Goal: Information Seeking & Learning: Learn about a topic

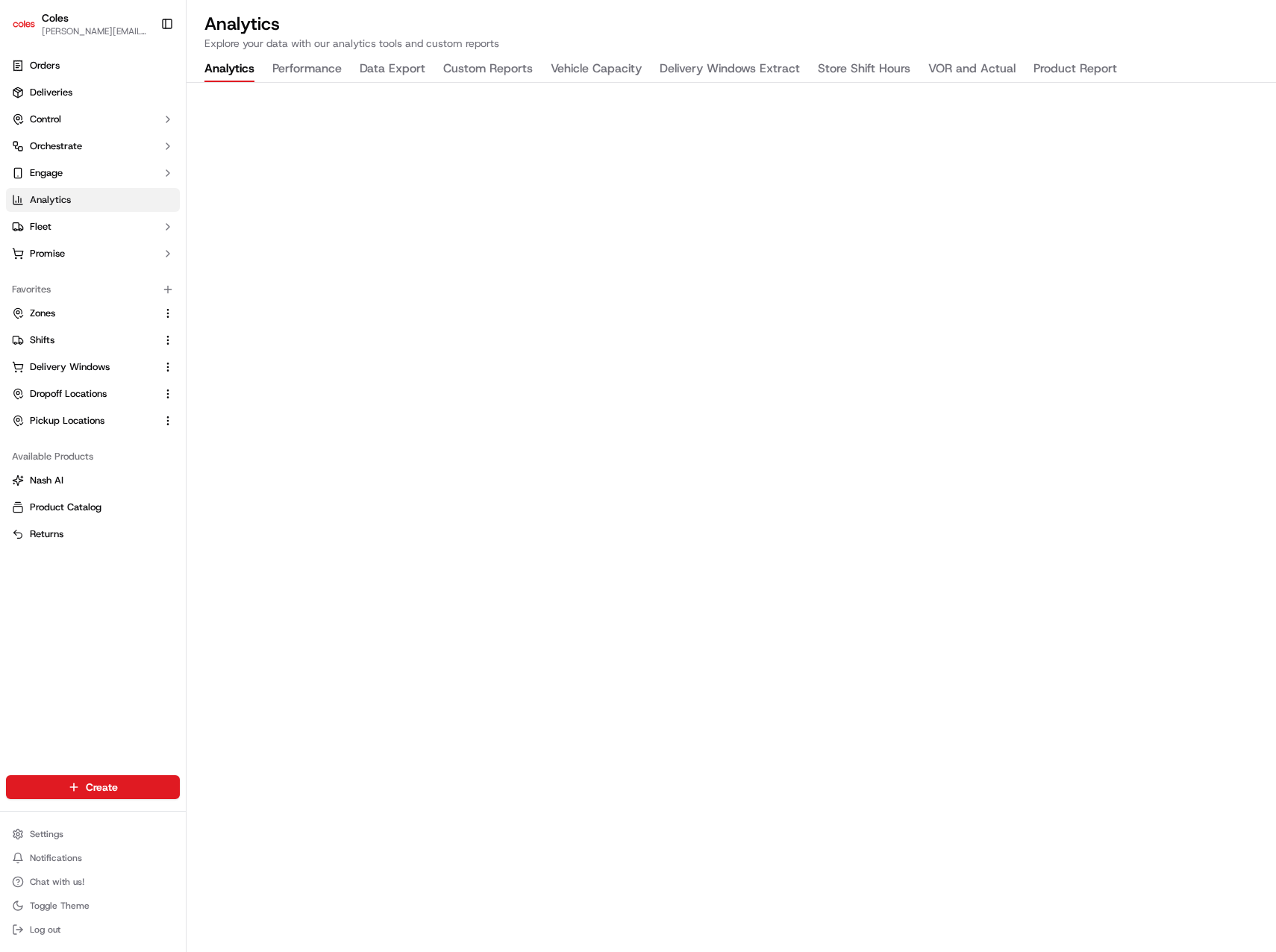
drag, startPoint x: 100, startPoint y: 599, endPoint x: 98, endPoint y: 491, distance: 108.0
click at [100, 599] on div "Orders Deliveries Control Orchestrate Engage Analytics Fleet Promise Favorites …" at bounding box center [93, 405] width 186 height 715
click at [80, 73] on link "Orders" at bounding box center [92, 65] width 173 height 24
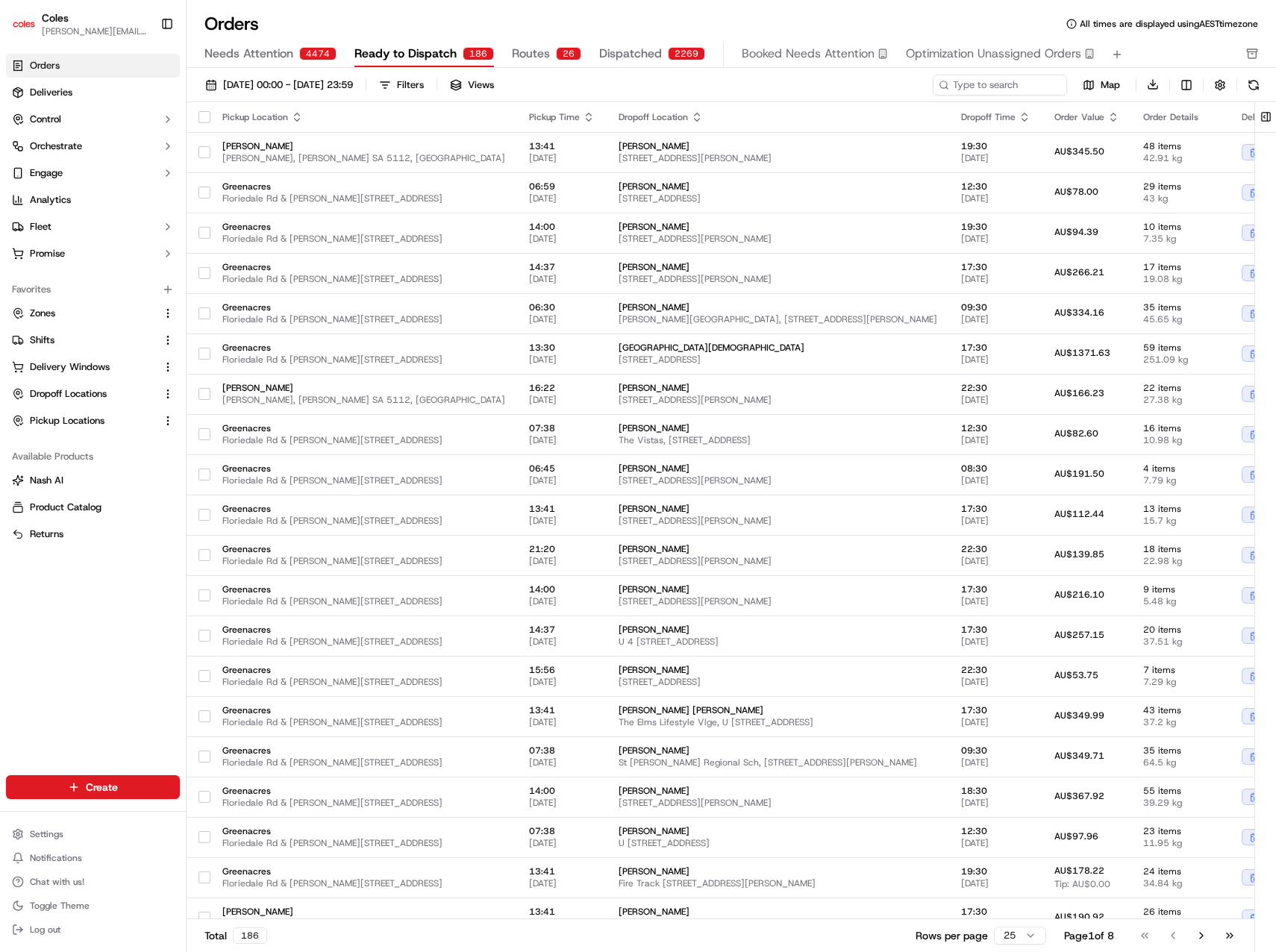
click at [93, 637] on div "Orders Deliveries Control Orchestrate Engage Analytics Fleet Promise Favorites …" at bounding box center [93, 405] width 186 height 715
click at [722, 13] on div "Orders All times are displayed using AEST timezone" at bounding box center [731, 23] width 1089 height 24
click at [77, 99] on link "Deliveries" at bounding box center [92, 92] width 173 height 24
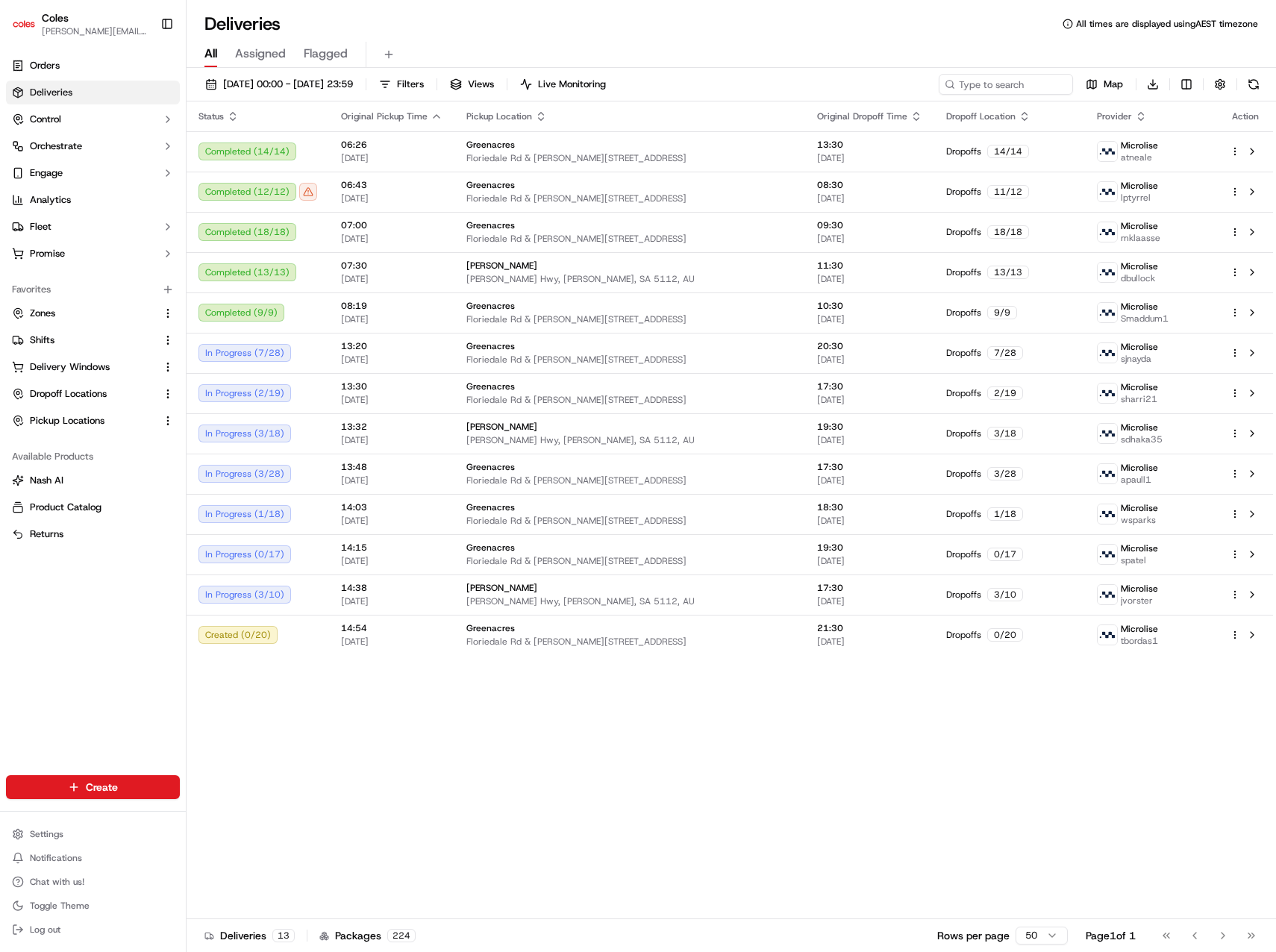
click at [469, 739] on div "Status Original Pickup Time Pickup Location Original Dropoff Time Dropoff Locat…" at bounding box center [730, 510] width 1086 height 817
click at [462, 748] on div "Status Original Pickup Time Pickup Location Original Dropoff Time Dropoff Locat…" at bounding box center [730, 510] width 1086 height 817
click at [509, 751] on div "Status Original Pickup Time Pickup Location Original Dropoff Time Dropoff Locat…" at bounding box center [730, 510] width 1086 height 817
click at [536, 763] on div "Status Original Pickup Time Pickup Location Original Dropoff Time Dropoff Locat…" at bounding box center [730, 510] width 1086 height 817
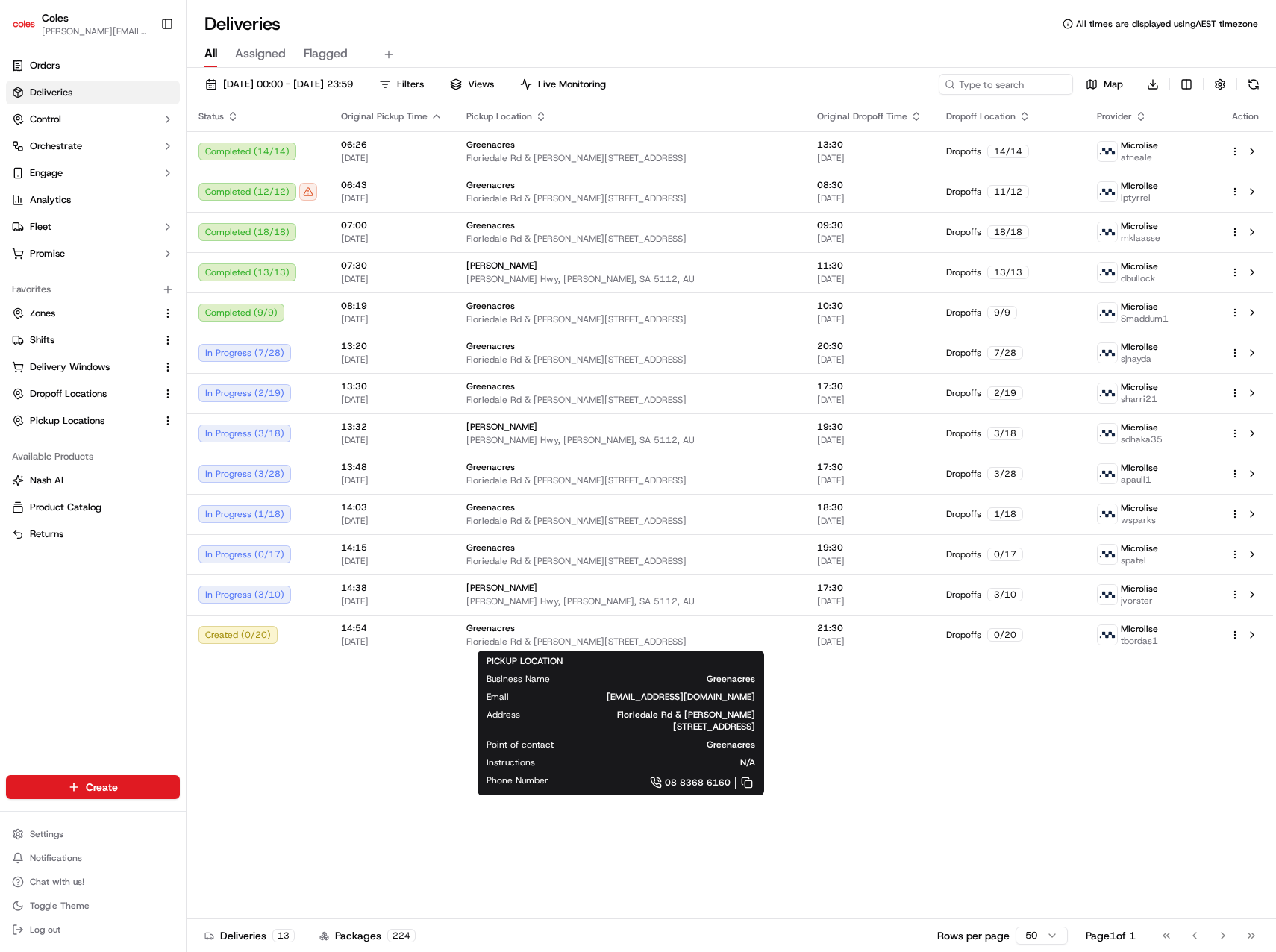
click at [869, 760] on div "Status Original Pickup Time Pickup Location Original Dropoff Time Dropoff Locat…" at bounding box center [730, 510] width 1086 height 817
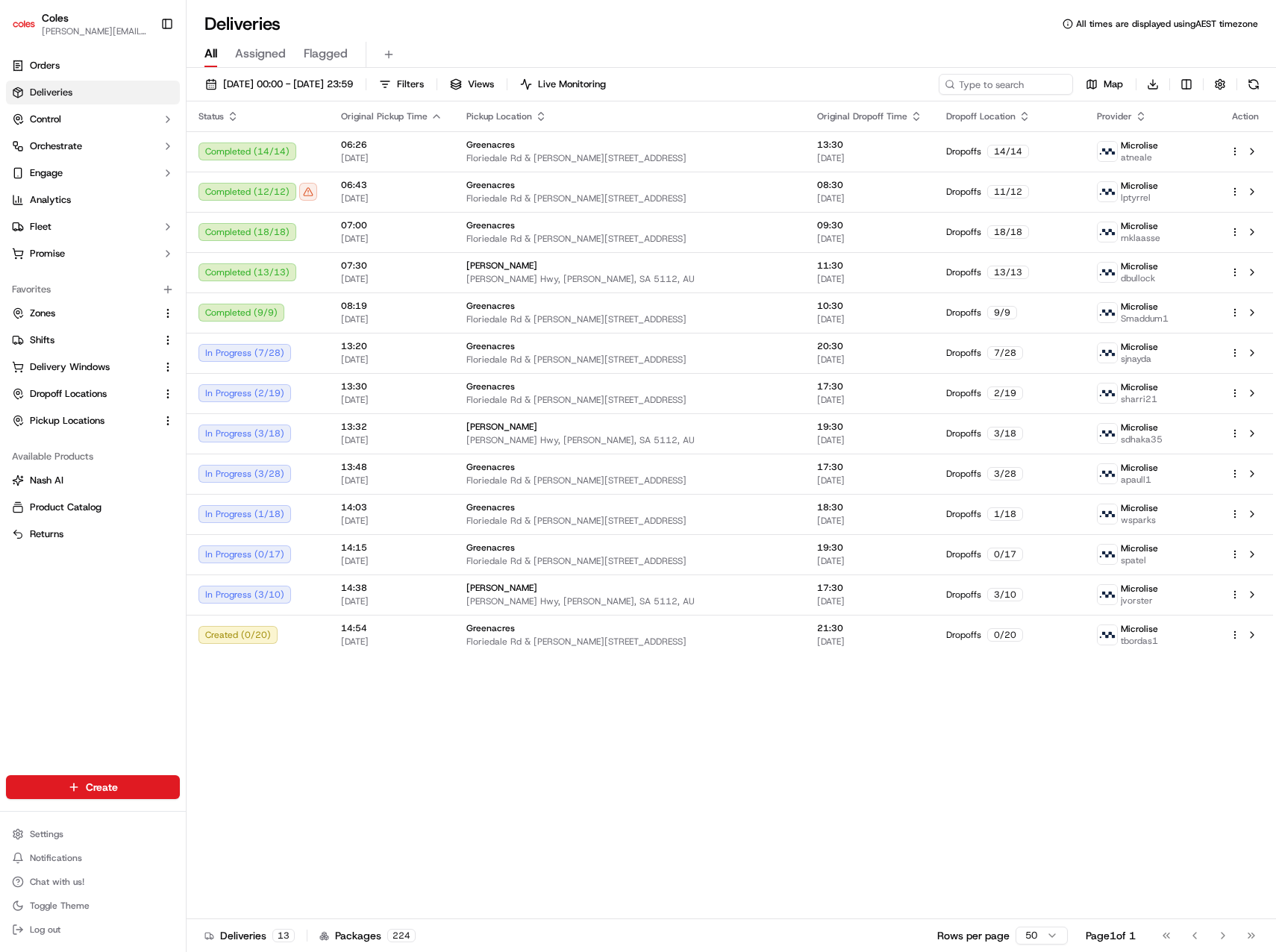
click at [867, 763] on div "Status Original Pickup Time Pickup Location Original Dropoff Time Dropoff Locat…" at bounding box center [730, 510] width 1086 height 817
click at [852, 757] on div "Status Original Pickup Time Pickup Location Original Dropoff Time Dropoff Locat…" at bounding box center [730, 510] width 1086 height 817
click at [831, 760] on div "Status Original Pickup Time Pickup Location Original Dropoff Time Dropoff Locat…" at bounding box center [730, 510] width 1086 height 817
click at [652, 876] on div "Status Original Pickup Time Pickup Location Original Dropoff Time Dropoff Locat…" at bounding box center [730, 510] width 1086 height 817
click at [706, 611] on td "[PERSON_NAME] Hwy, [PERSON_NAME], SA 5112, AU" at bounding box center [630, 595] width 351 height 41
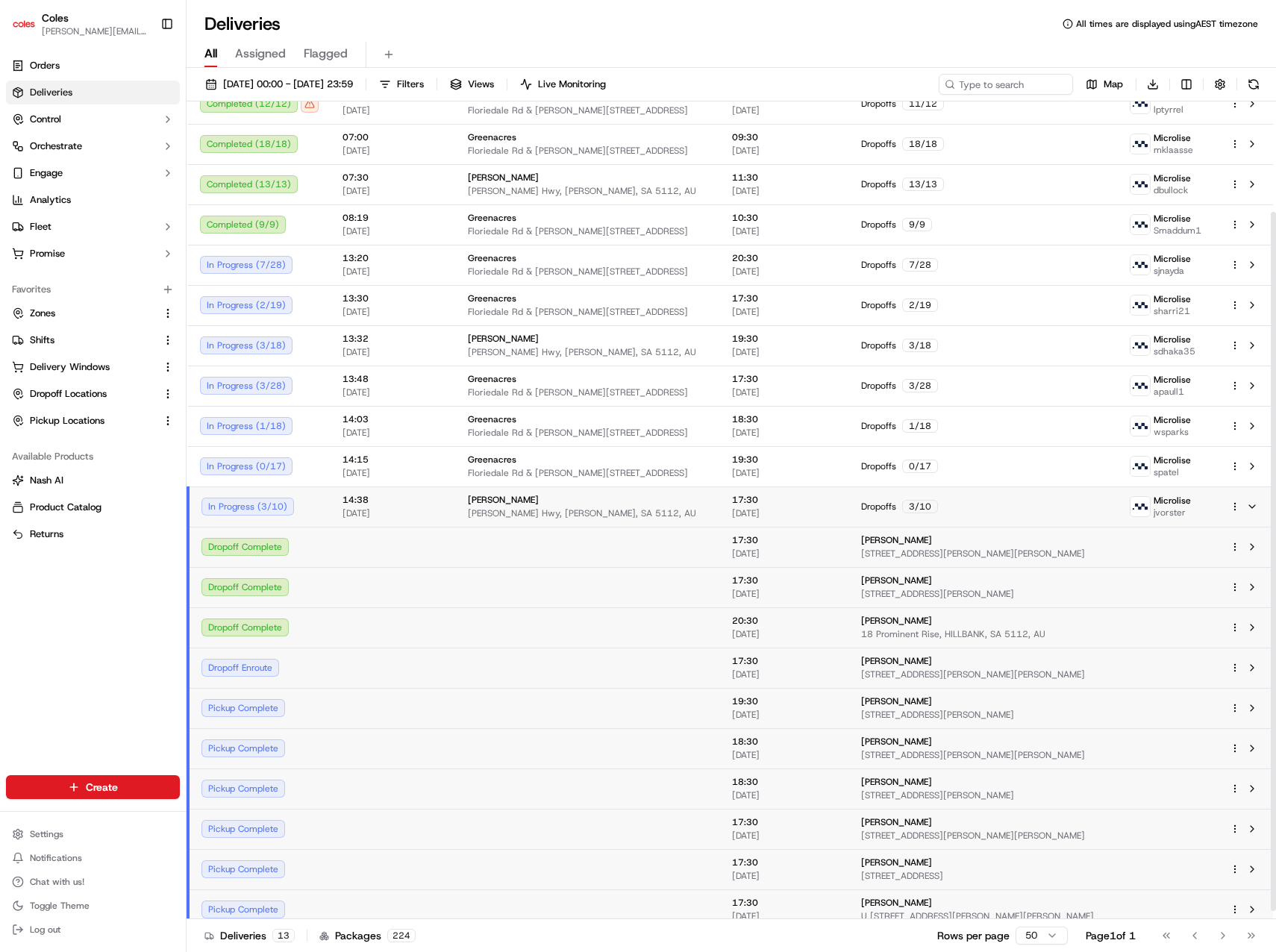
scroll to position [138, 0]
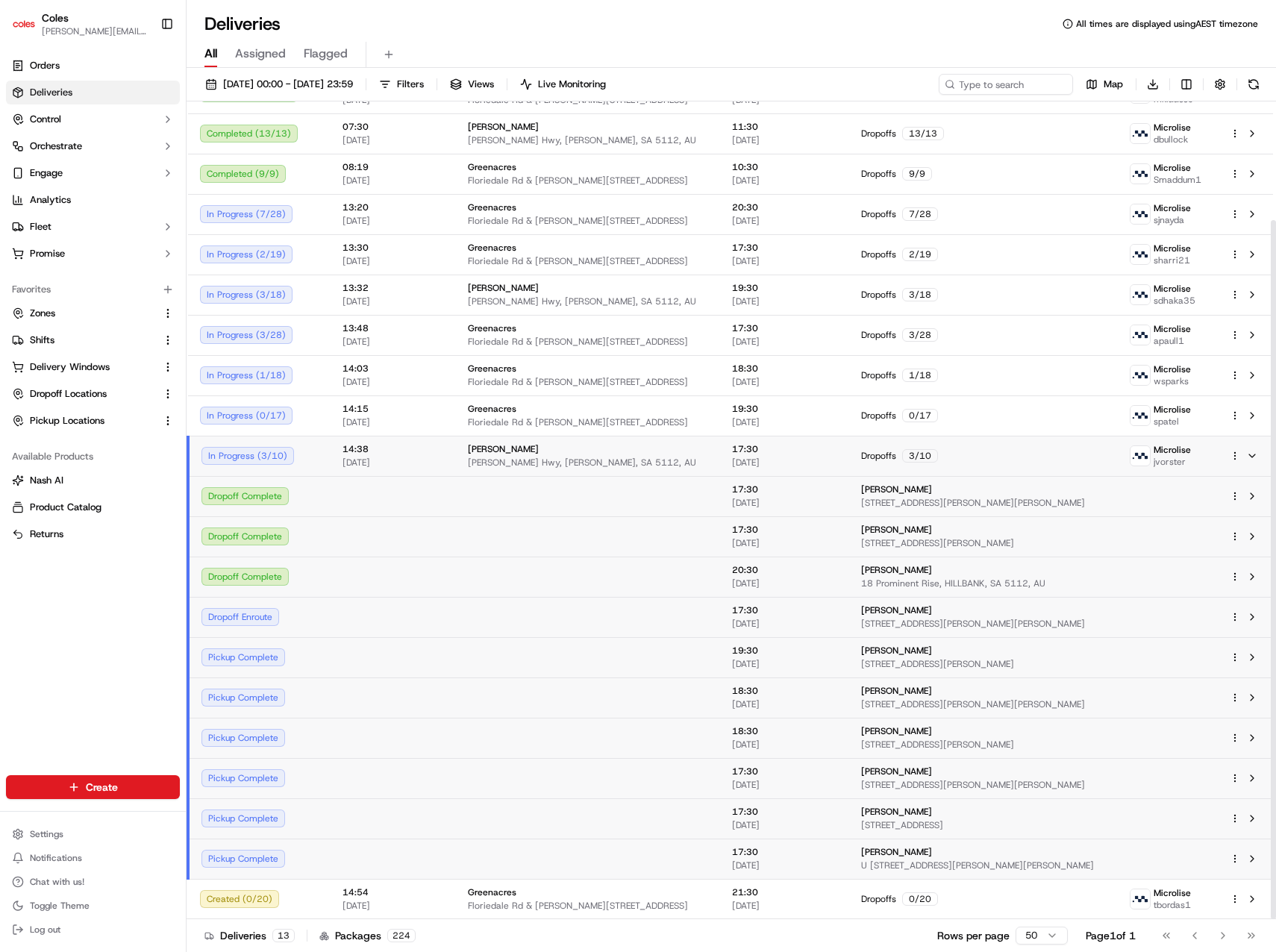
click at [430, 455] on div "14:38 [DATE]" at bounding box center [392, 455] width 102 height 25
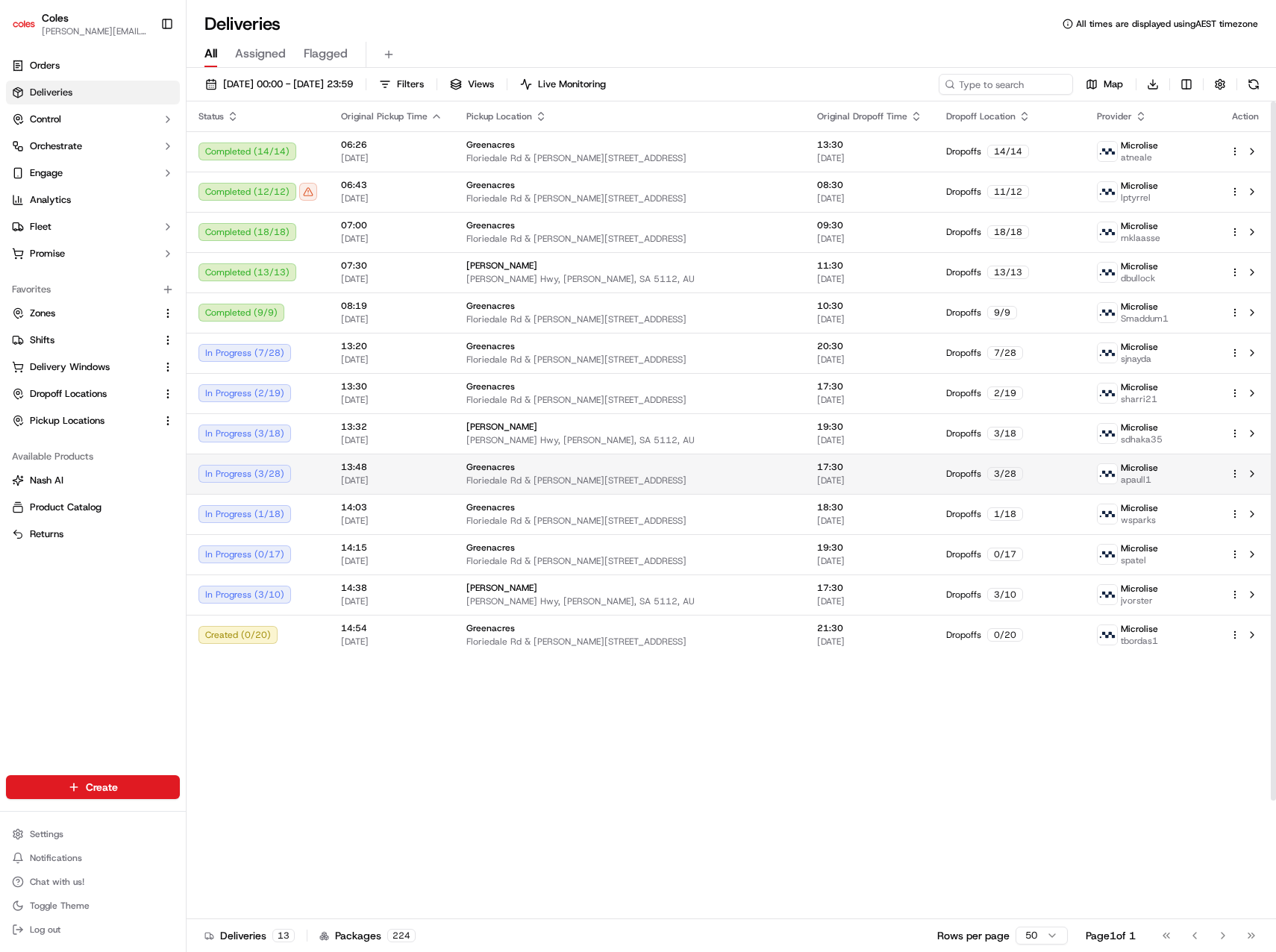
scroll to position [0, 0]
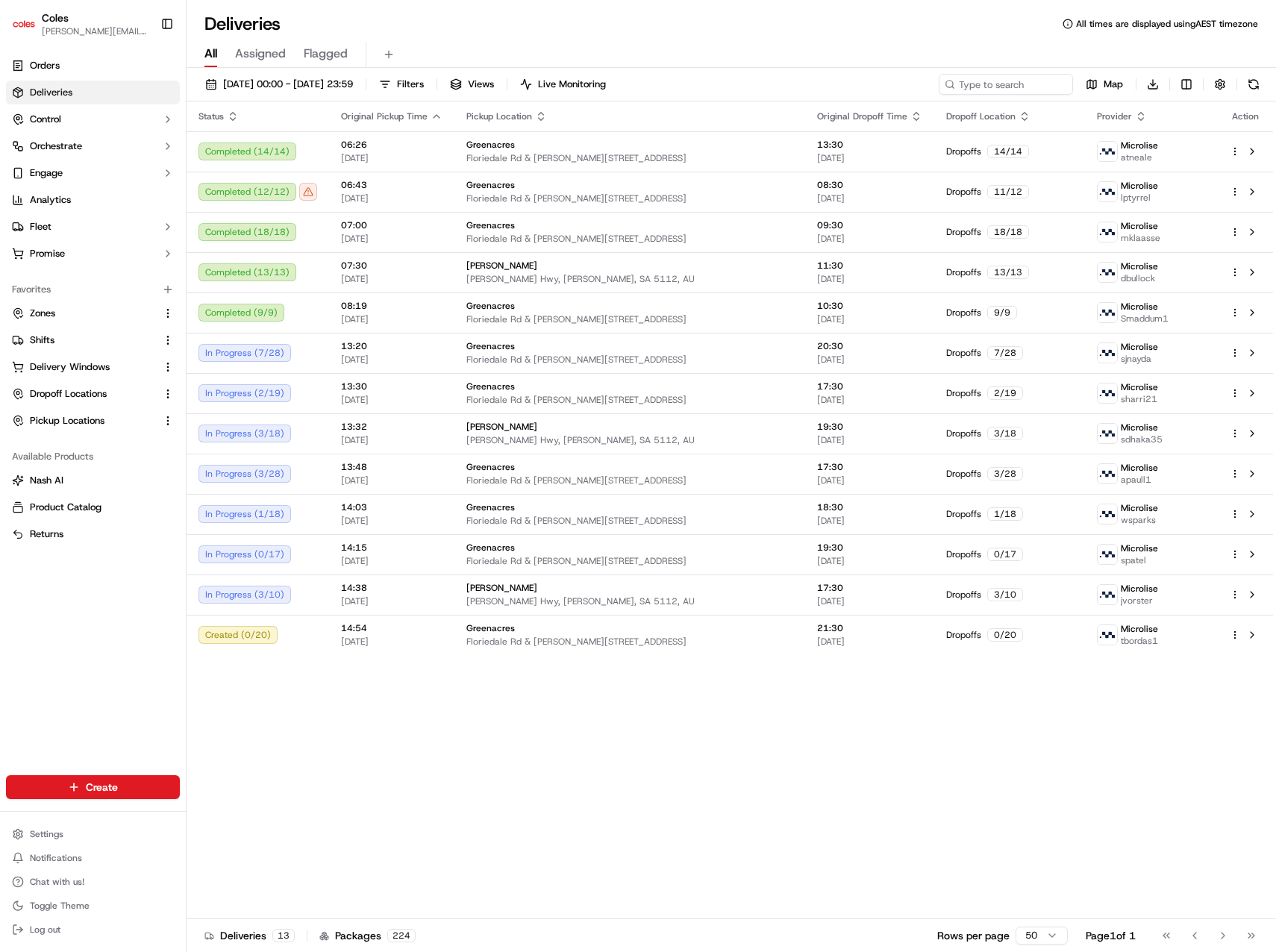
click at [1141, 735] on div "Status Original Pickup Time Pickup Location Original Dropoff Time Dropoff Locat…" at bounding box center [730, 510] width 1086 height 817
click at [1133, 778] on div "Status Original Pickup Time Pickup Location Original Dropoff Time Dropoff Locat…" at bounding box center [730, 510] width 1086 height 817
click at [700, 807] on div "Status Original Pickup Time Pickup Location Original Dropoff Time Dropoff Locat…" at bounding box center [730, 510] width 1086 height 817
click at [689, 822] on div "Status Original Pickup Time Pickup Location Original Dropoff Time Dropoff Locat…" at bounding box center [730, 510] width 1086 height 817
drag, startPoint x: 43, startPoint y: 647, endPoint x: 38, endPoint y: 658, distance: 12.1
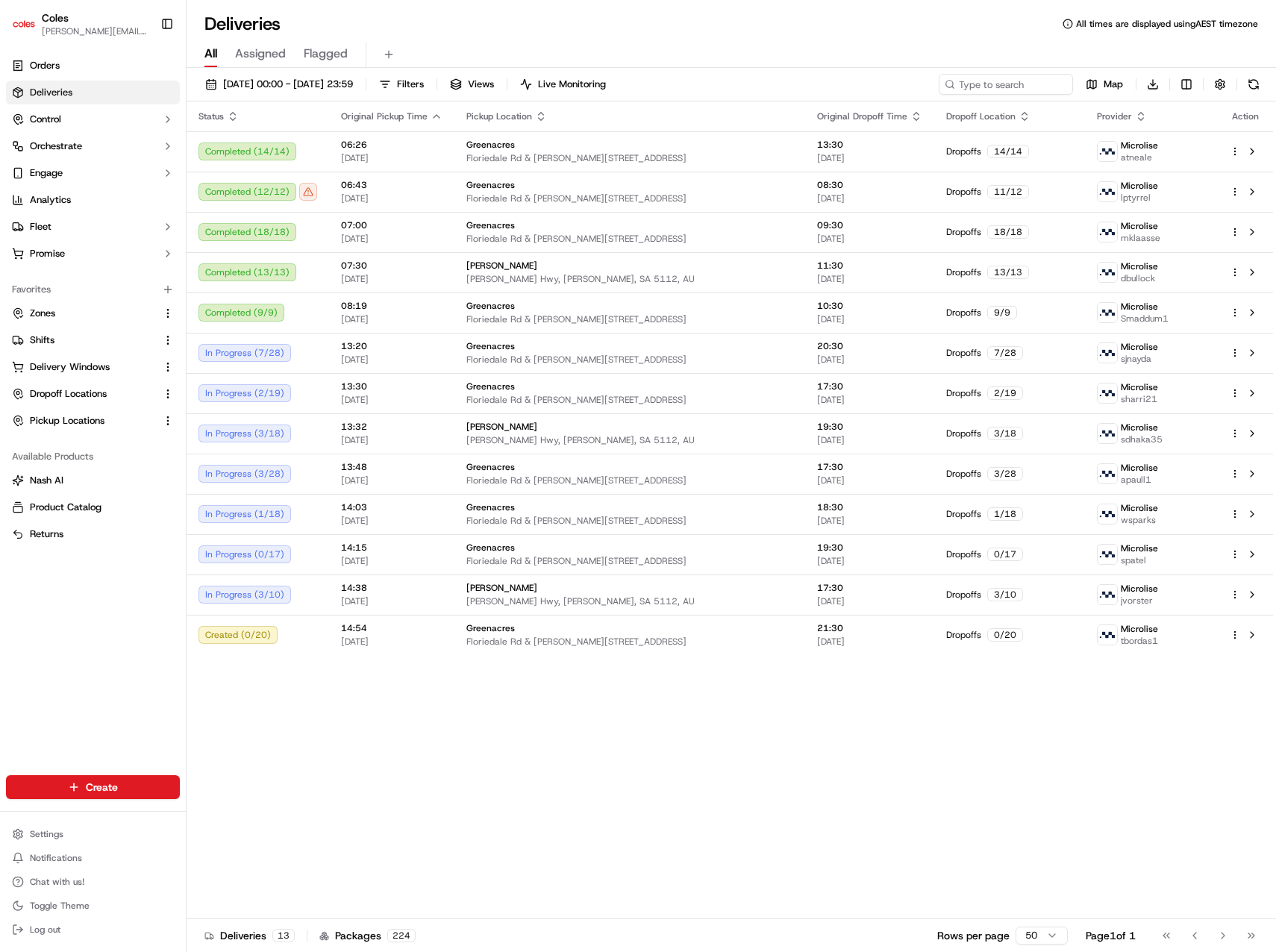
click at [43, 647] on div "Orders Deliveries Control Orchestrate Engage Analytics Fleet Promise Favorites …" at bounding box center [93, 405] width 186 height 715
click at [52, 235] on button "Fleet" at bounding box center [92, 227] width 173 height 24
click at [77, 264] on link "Shifts" at bounding box center [93, 275] width 138 height 21
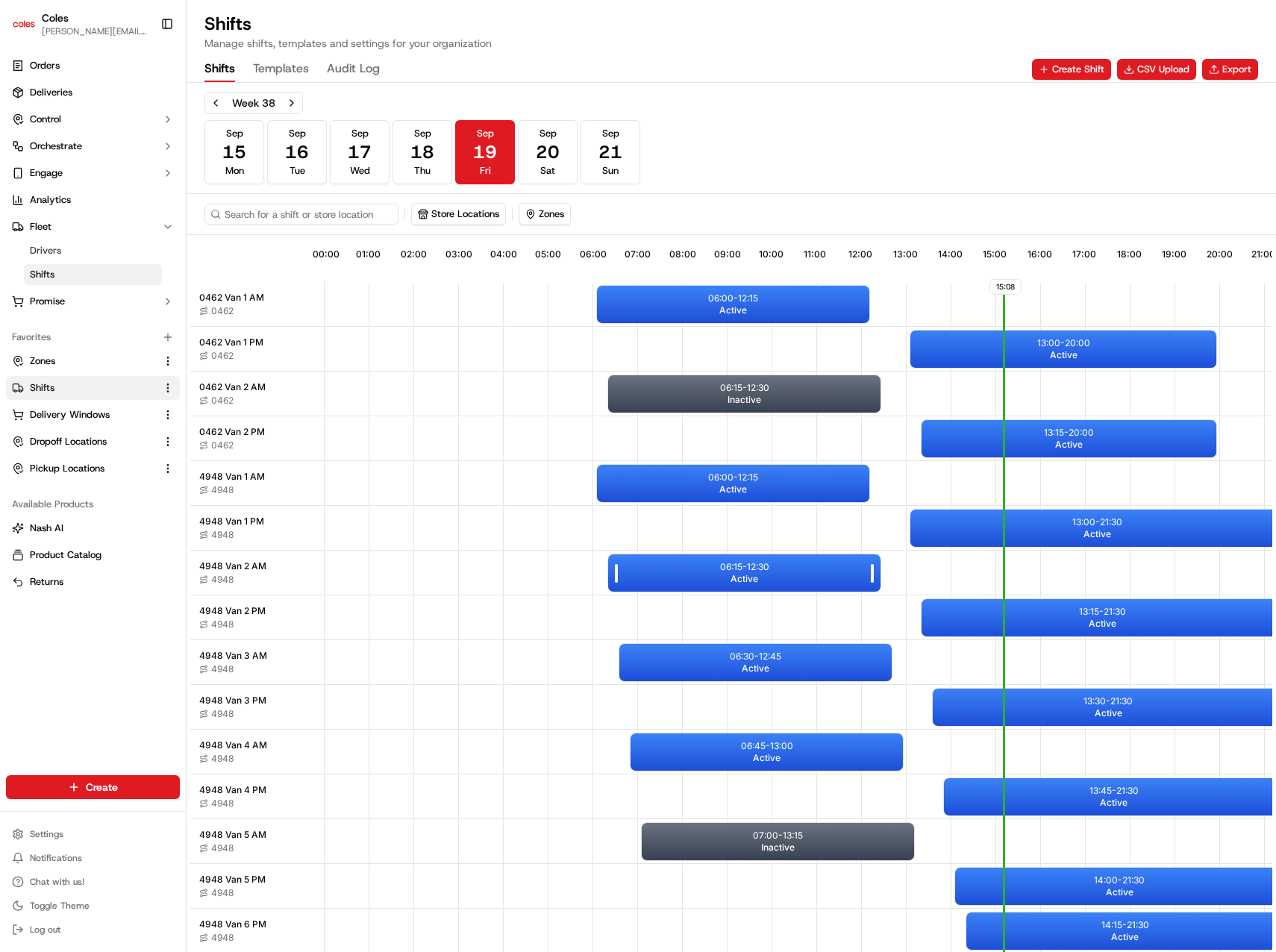
scroll to position [5, 0]
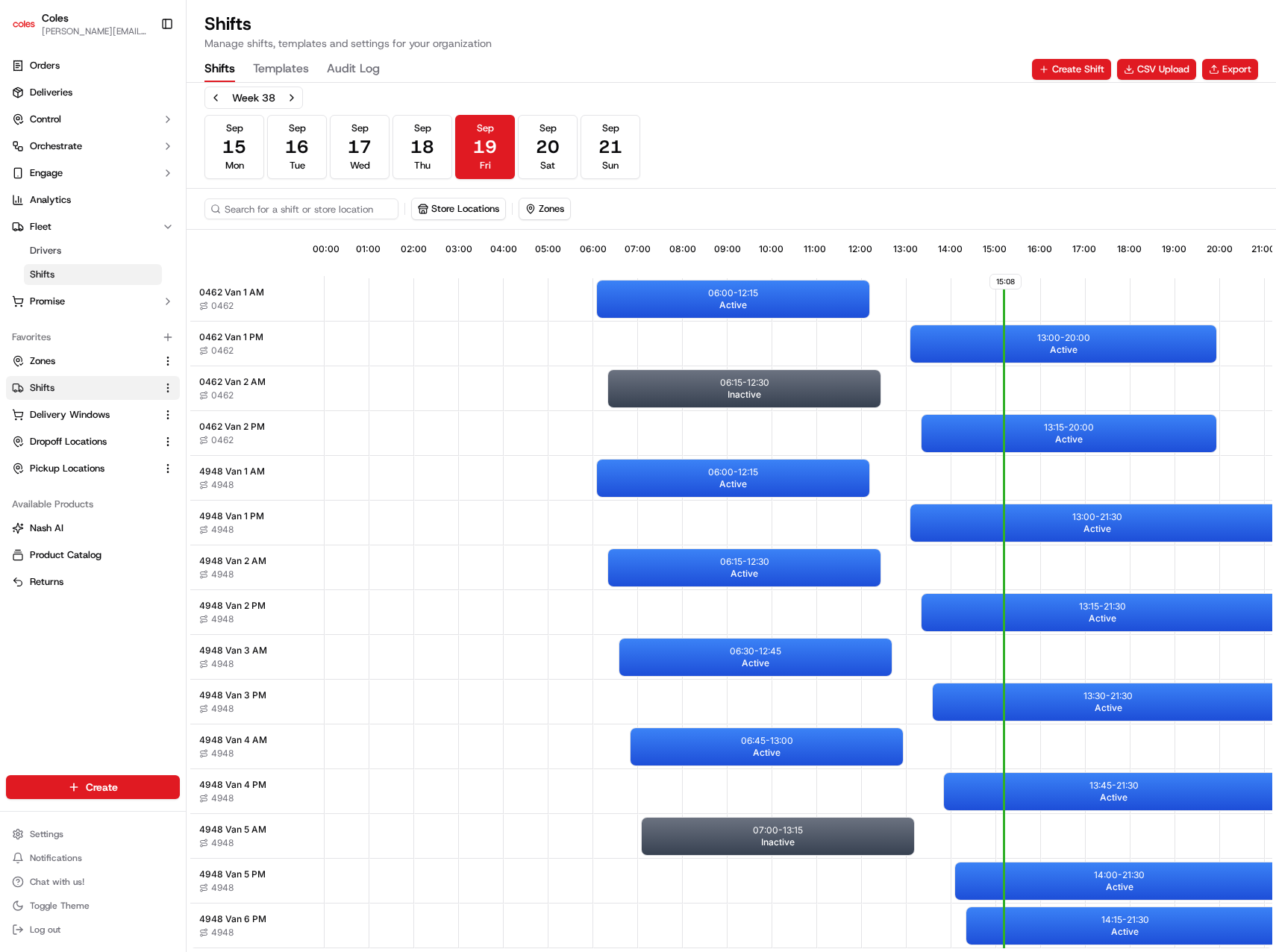
click at [35, 666] on div "Orders Deliveries Control Orchestrate Engage Analytics Fleet Drivers Shifts Pro…" at bounding box center [93, 405] width 186 height 715
click at [83, 203] on link "Analytics" at bounding box center [92, 200] width 173 height 24
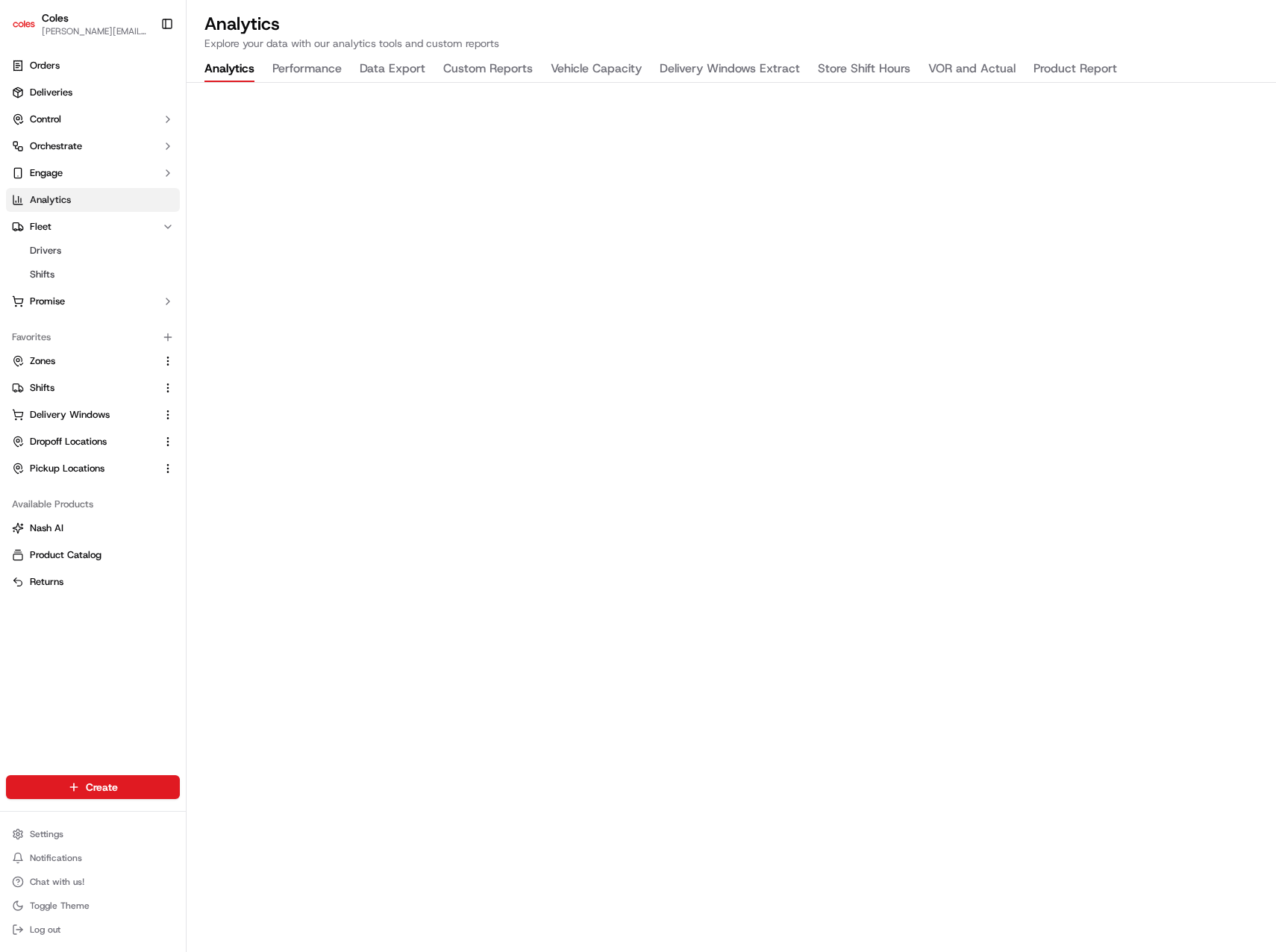
click at [621, 43] on p "Explore your data with our analytics tools and custom reports" at bounding box center [731, 43] width 1053 height 15
click at [739, 31] on h2 "Analytics" at bounding box center [731, 23] width 1053 height 24
click at [763, 31] on h2 "Analytics" at bounding box center [731, 23] width 1053 height 24
click at [1061, 65] on button "Product Report" at bounding box center [1074, 70] width 83 height 25
